Goal: Transaction & Acquisition: Purchase product/service

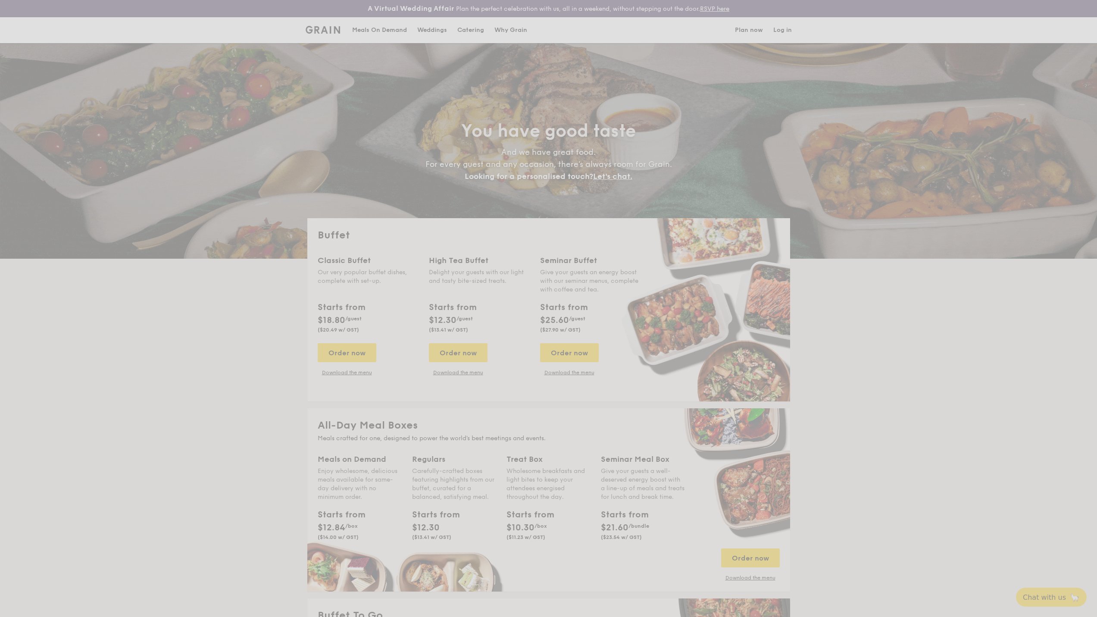
select select
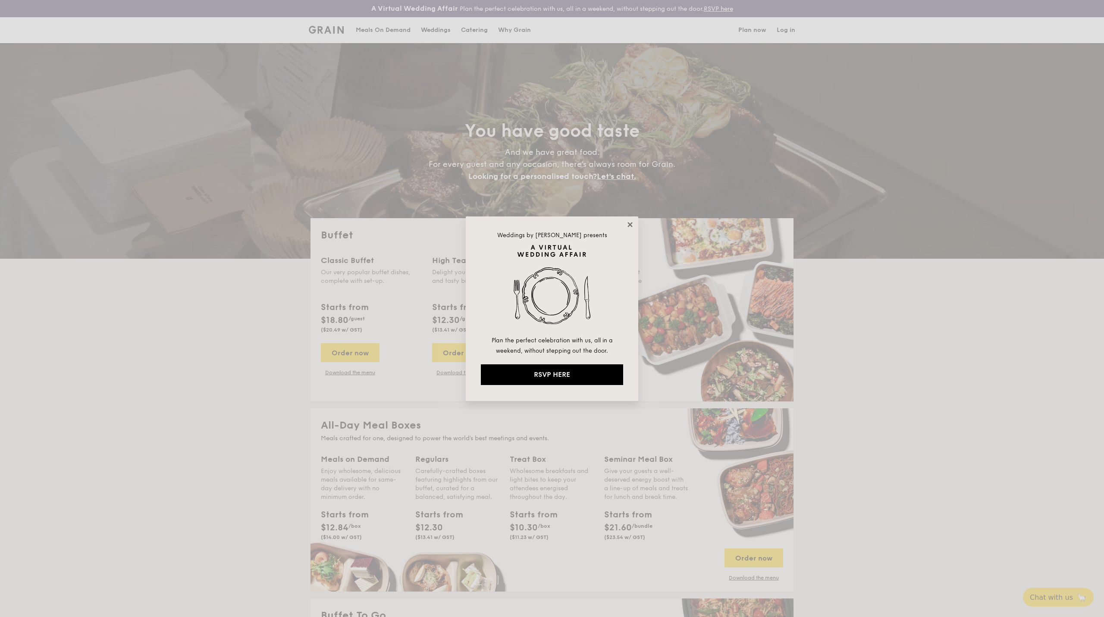
click at [630, 223] on icon at bounding box center [630, 225] width 8 height 8
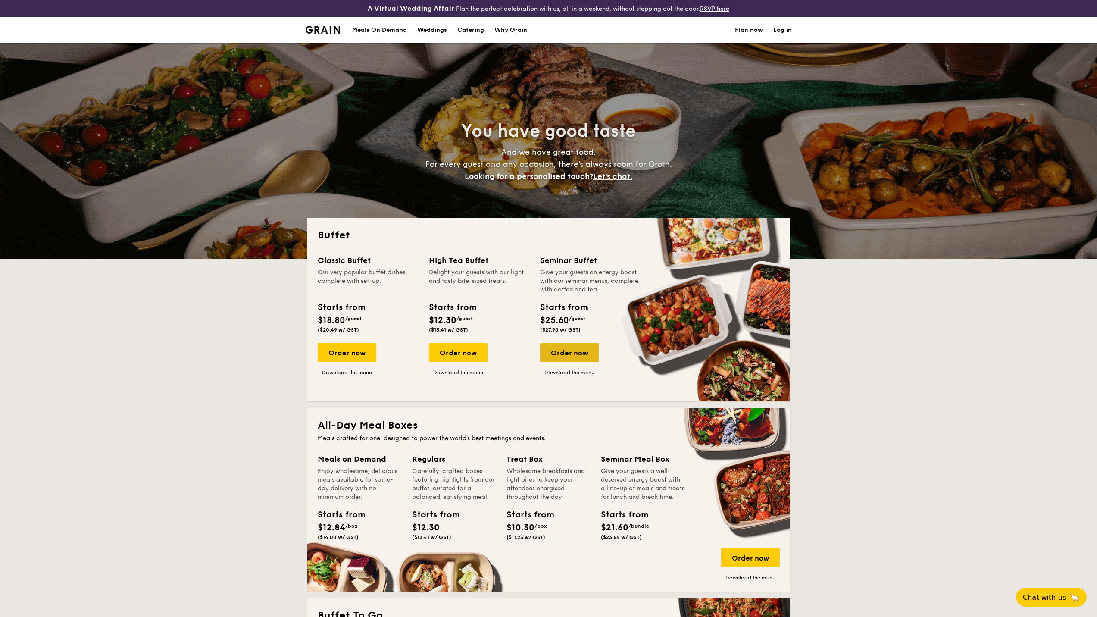
click at [579, 350] on div "Order now" at bounding box center [569, 352] width 59 height 19
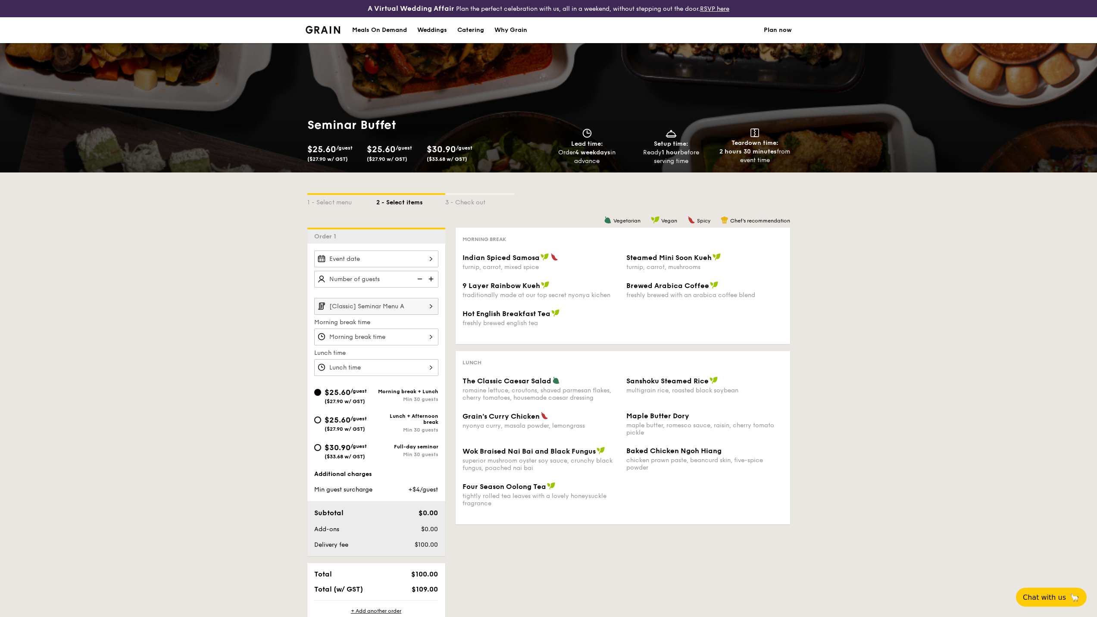
click at [436, 279] on img at bounding box center [432, 279] width 13 height 16
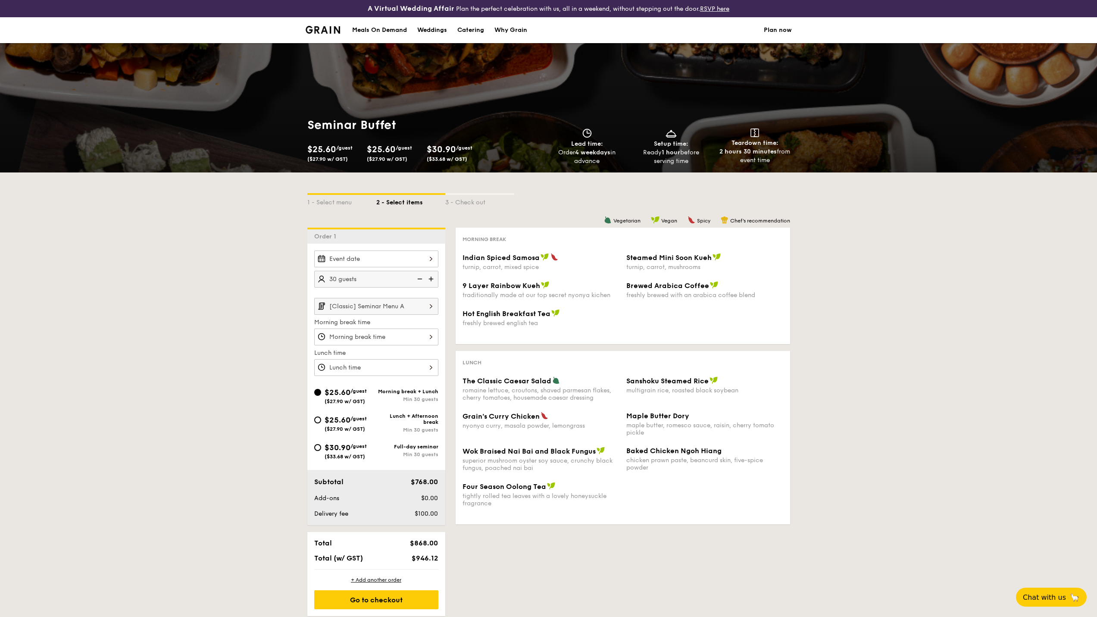
click at [436, 279] on img at bounding box center [432, 279] width 13 height 16
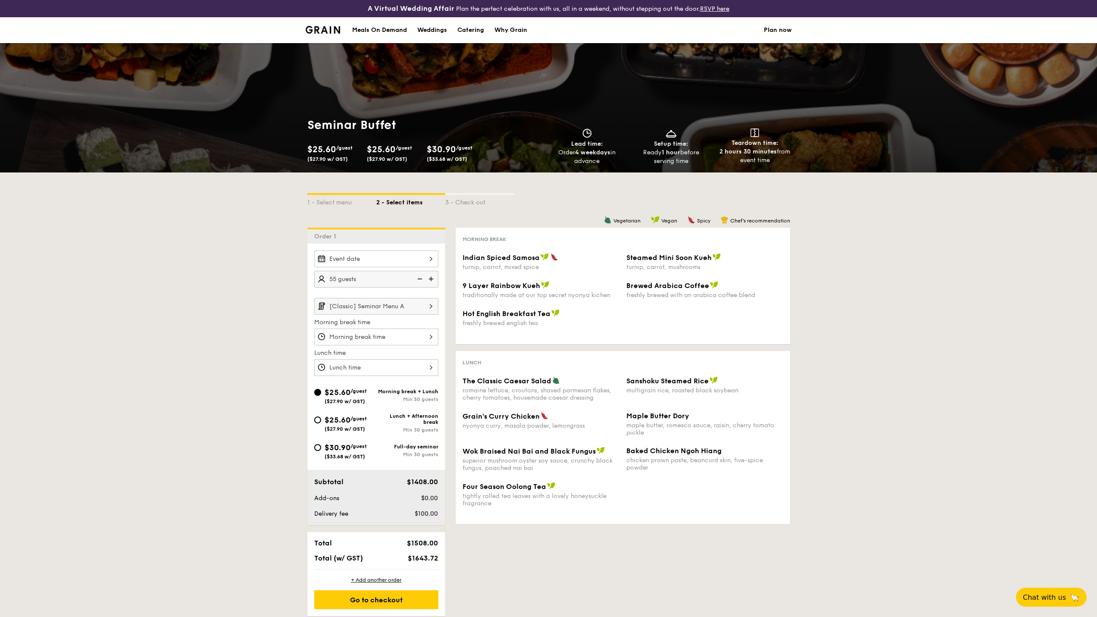
click at [436, 279] on img at bounding box center [432, 279] width 13 height 16
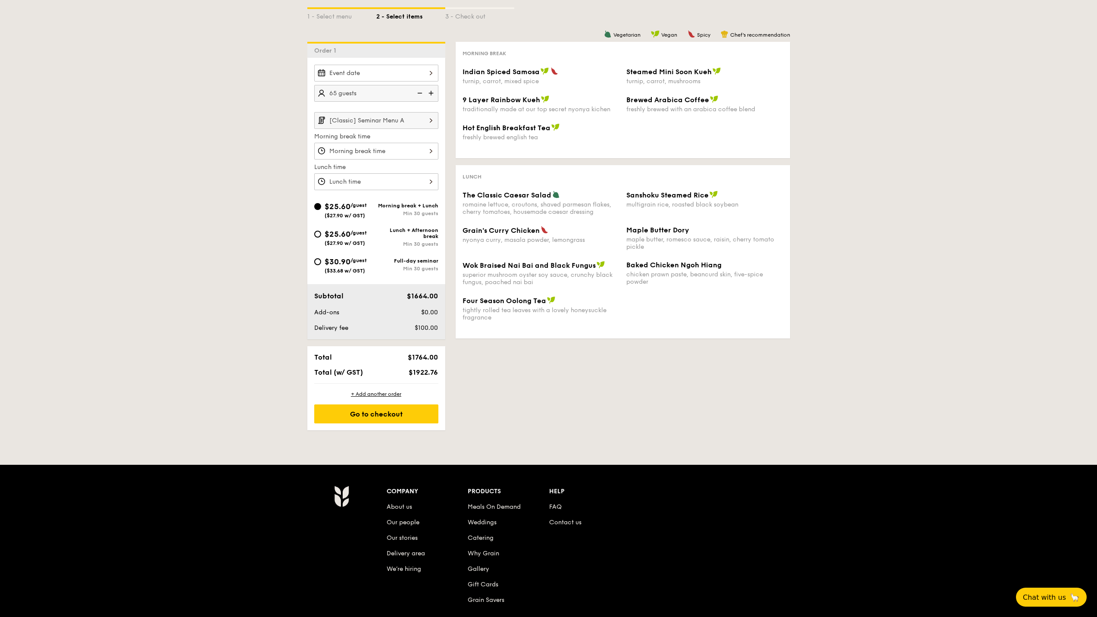
click at [433, 90] on img at bounding box center [432, 93] width 13 height 16
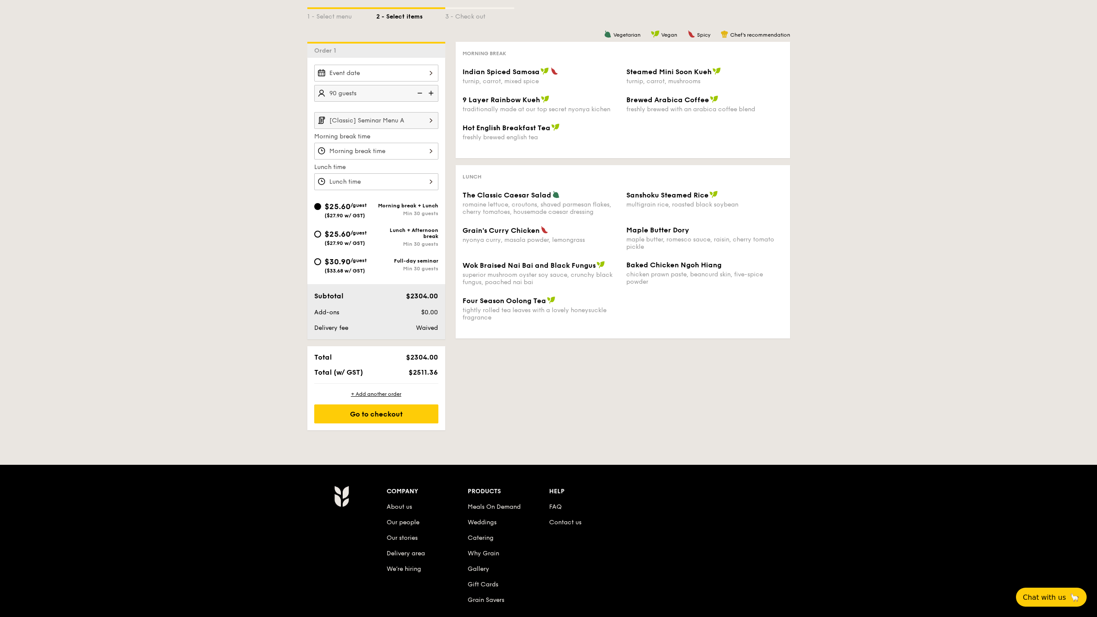
click at [423, 92] on img at bounding box center [419, 93] width 13 height 16
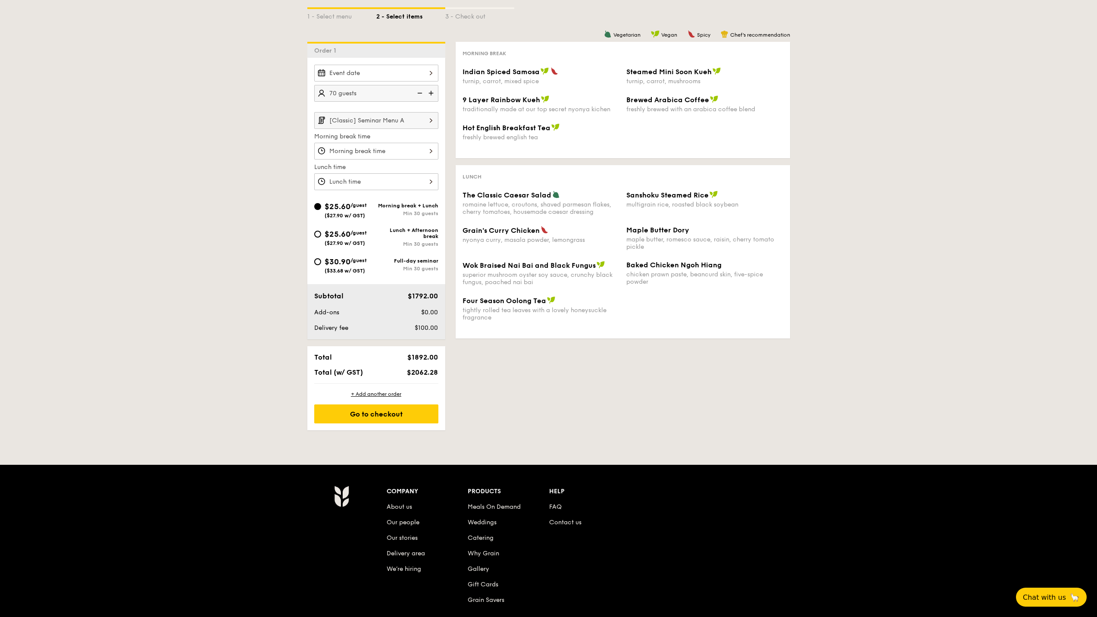
type input "65 guests"
click at [208, 274] on div "1 - Select menu 2 - Select items 3 - Check out Order 1 65 guests [Classic] Semi…" at bounding box center [548, 209] width 1097 height 444
